Goal: Task Accomplishment & Management: Manage account settings

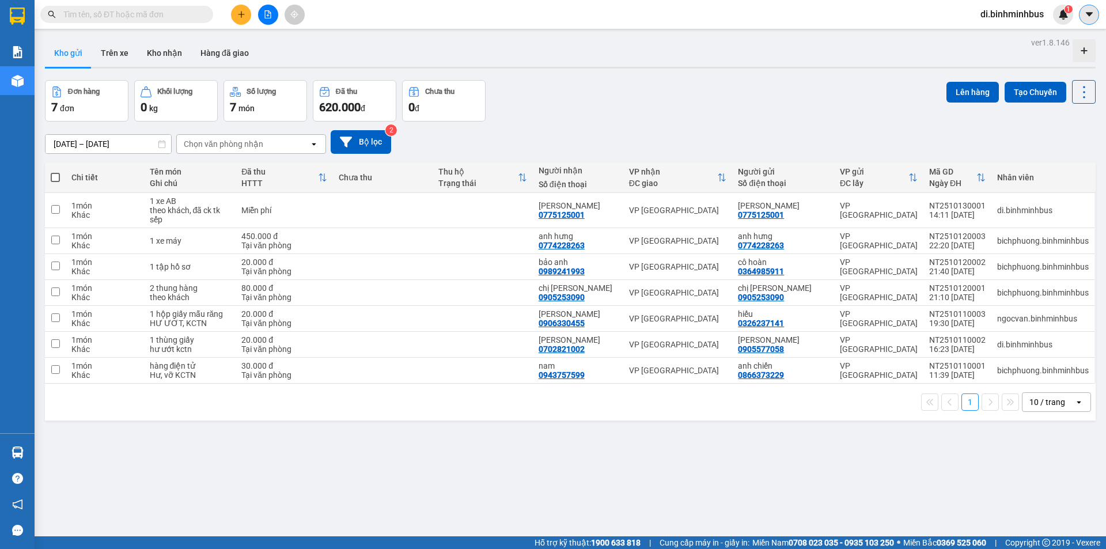
click at [1084, 17] on icon "caret-down" at bounding box center [1089, 14] width 10 height 10
click at [1003, 10] on span "di.binhminhbus" at bounding box center [1012, 14] width 82 height 14
click at [1009, 40] on span "Đăng xuất" at bounding box center [1017, 35] width 58 height 13
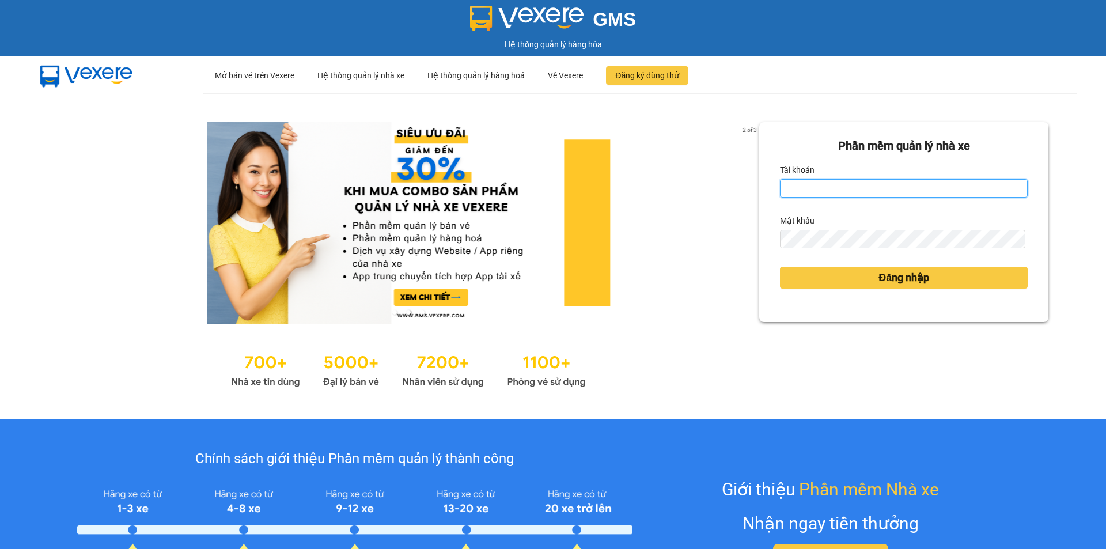
click at [923, 191] on input "Tài khoản" at bounding box center [904, 188] width 248 height 18
type input "ngocvan.binhminhbus"
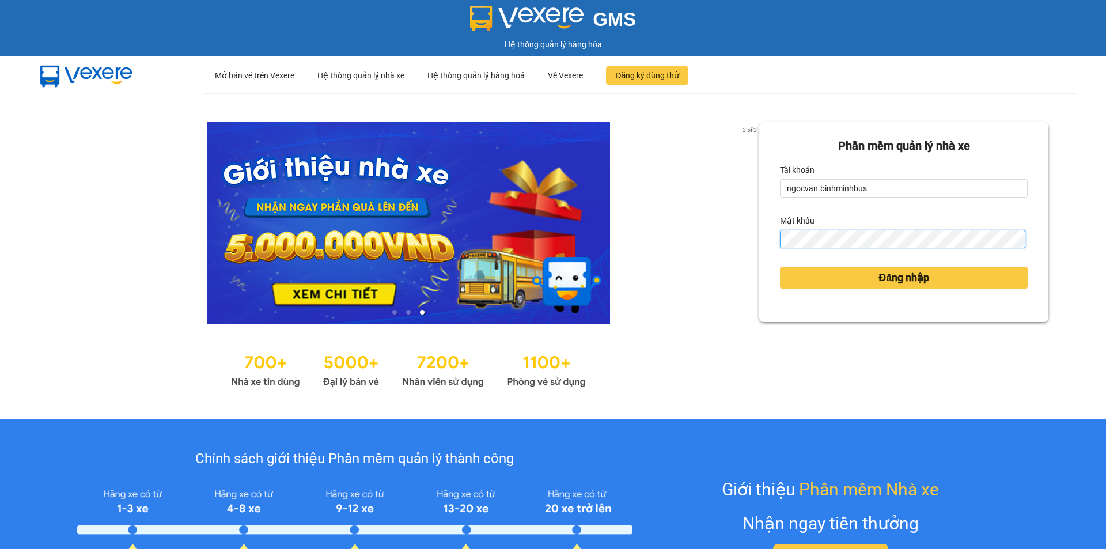
click at [780, 267] on button "Đăng nhập" at bounding box center [904, 278] width 248 height 22
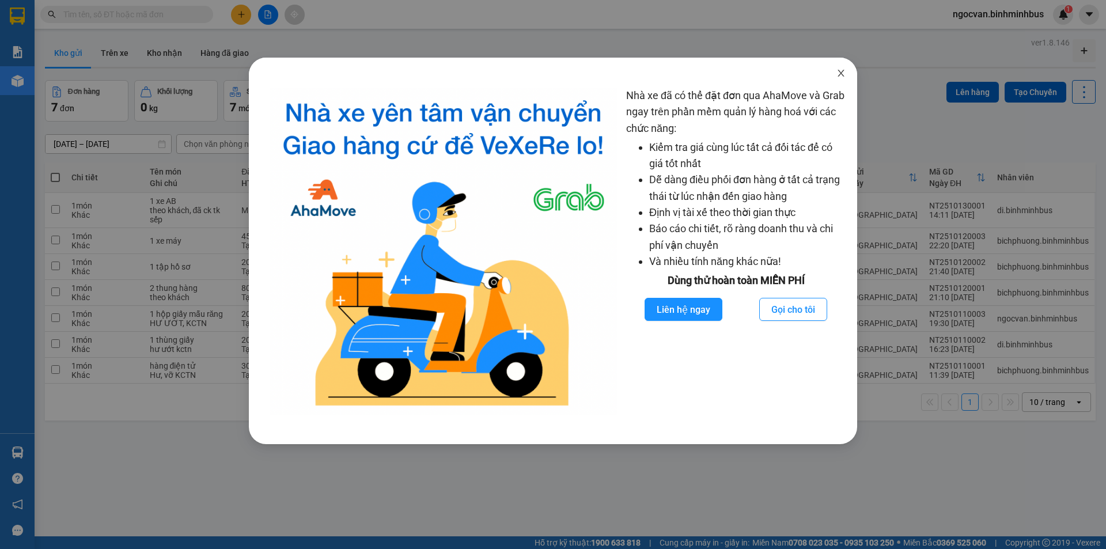
click at [844, 72] on icon "close" at bounding box center [840, 73] width 9 height 9
